Goal: Task Accomplishment & Management: Manage account settings

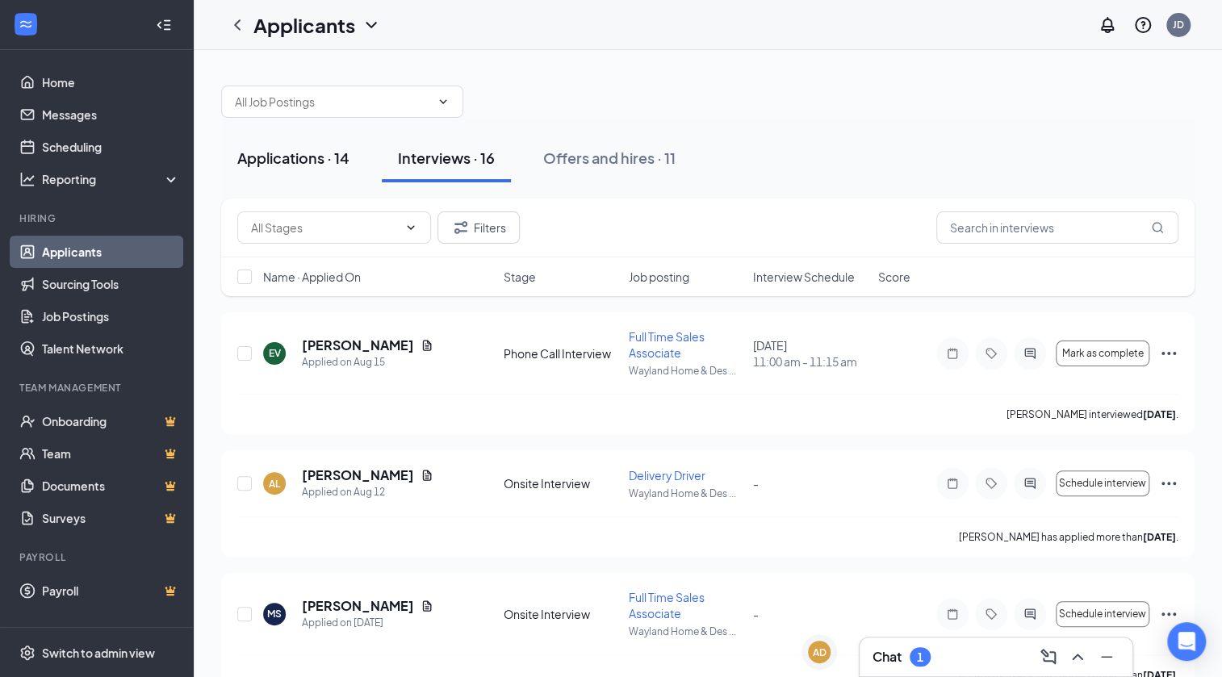
click at [308, 146] on button "Applications · 14" at bounding box center [293, 158] width 144 height 48
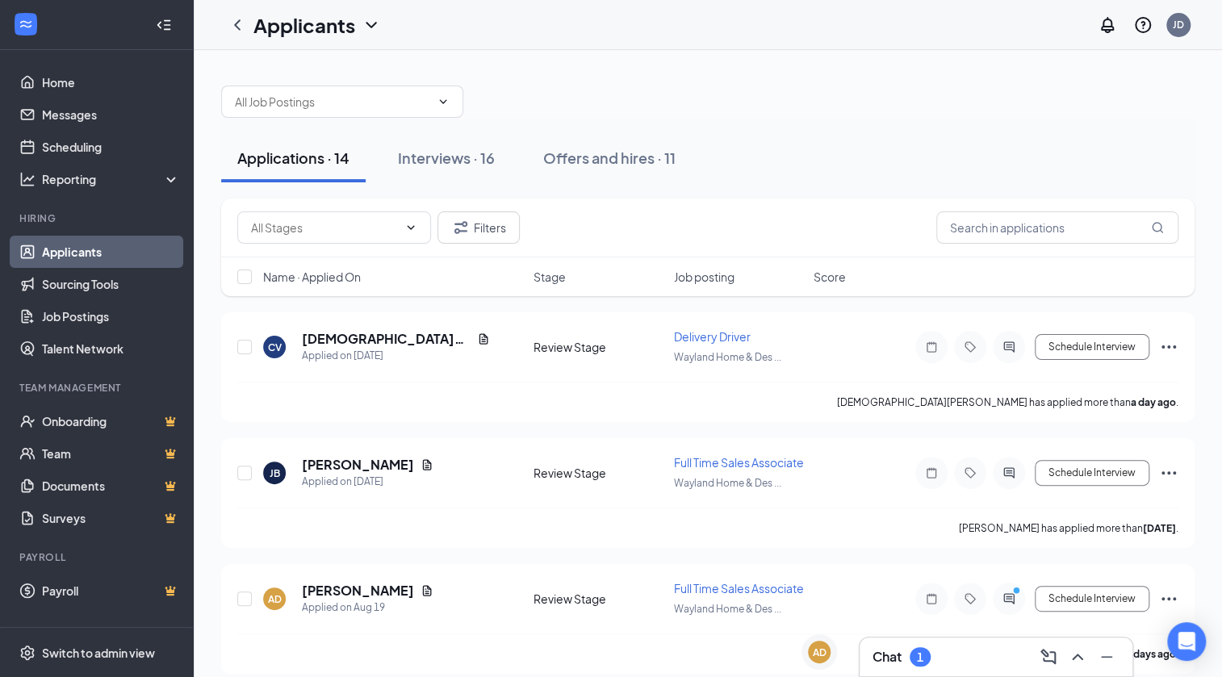
click at [922, 650] on div "1" at bounding box center [920, 657] width 6 height 14
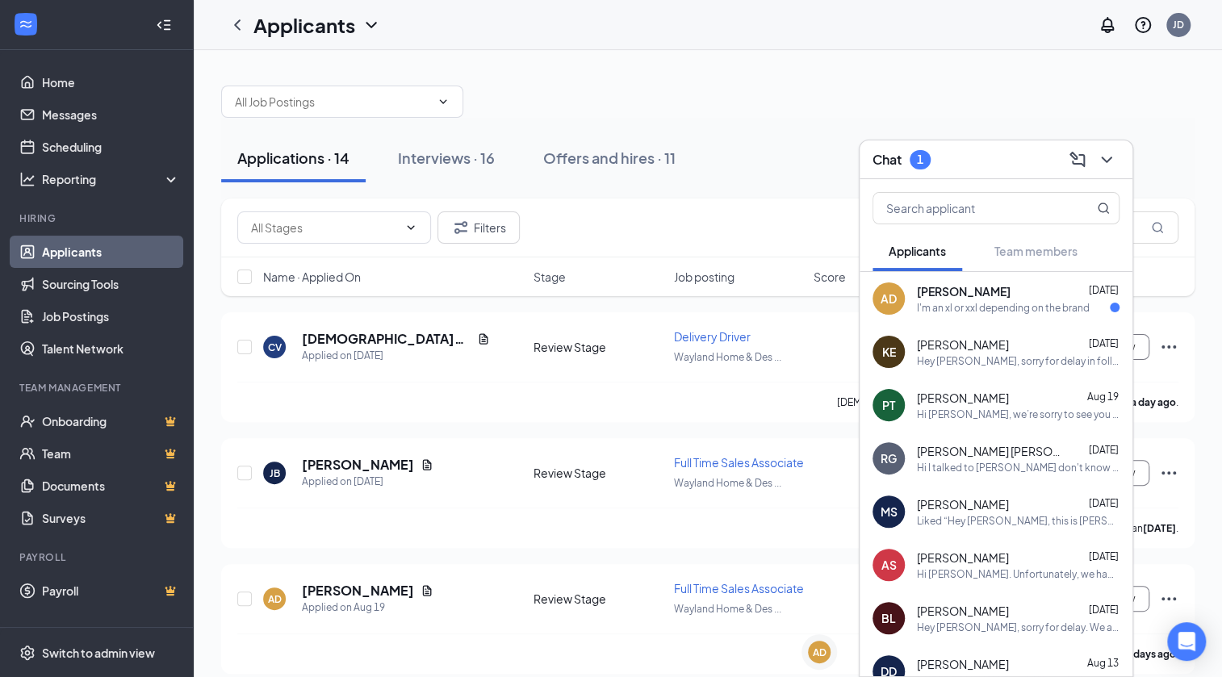
click at [964, 306] on div "I'm an xl or xxl depending on the brand" at bounding box center [1003, 308] width 173 height 14
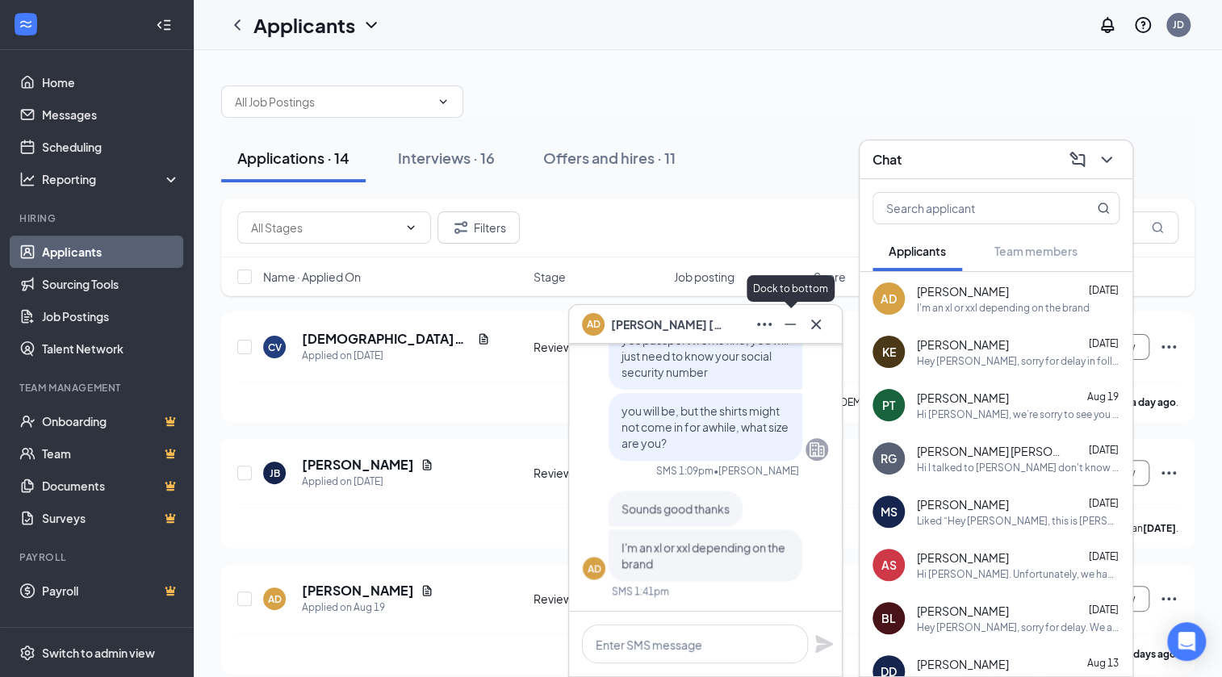
click at [790, 328] on icon "Minimize" at bounding box center [789, 324] width 19 height 19
